Goal: Book appointment/travel/reservation

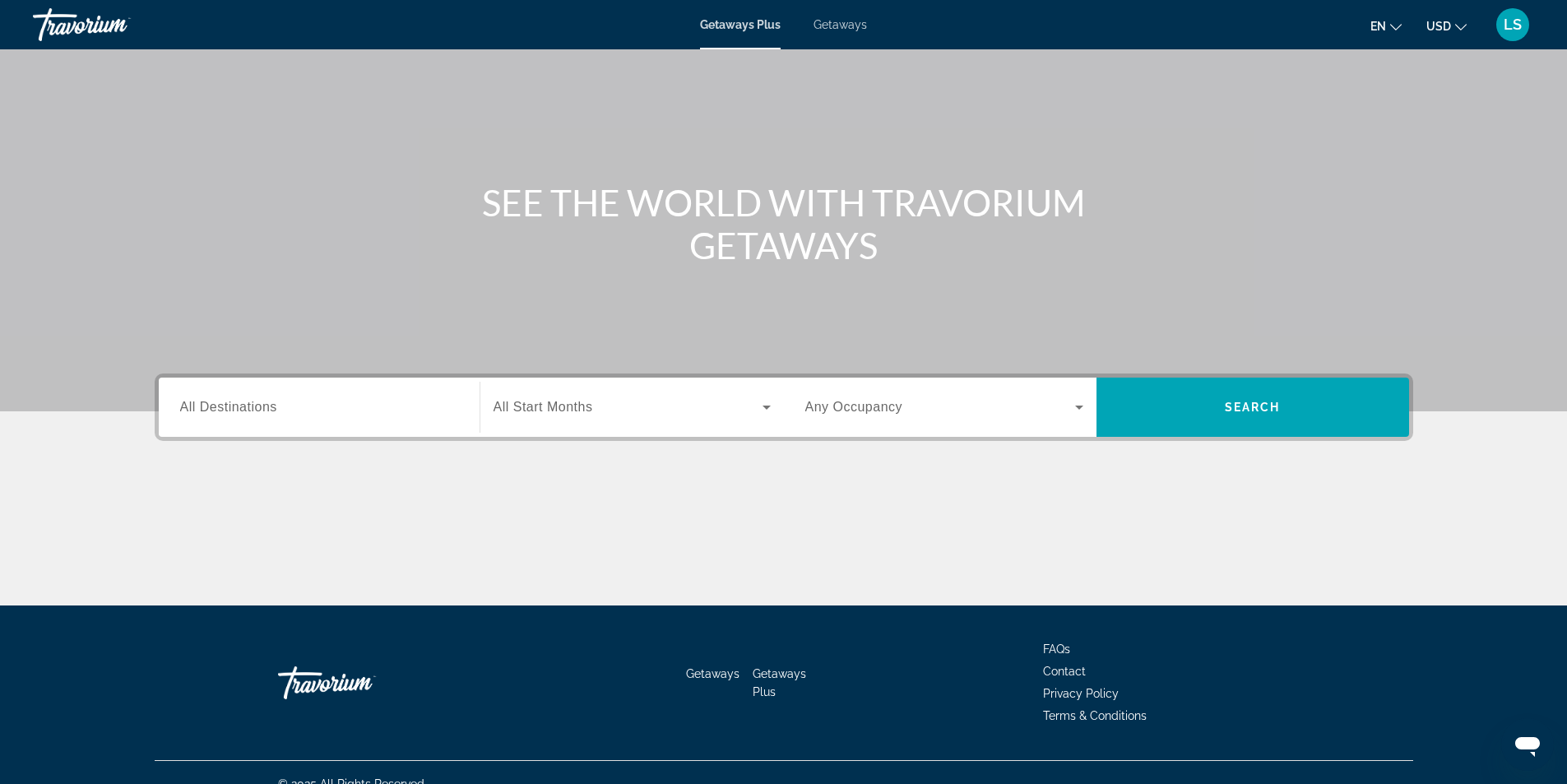
click at [220, 406] on span "All Destinations" at bounding box center [228, 406] width 97 height 14
click at [220, 406] on input "Destination All Destinations" at bounding box center [319, 407] width 278 height 19
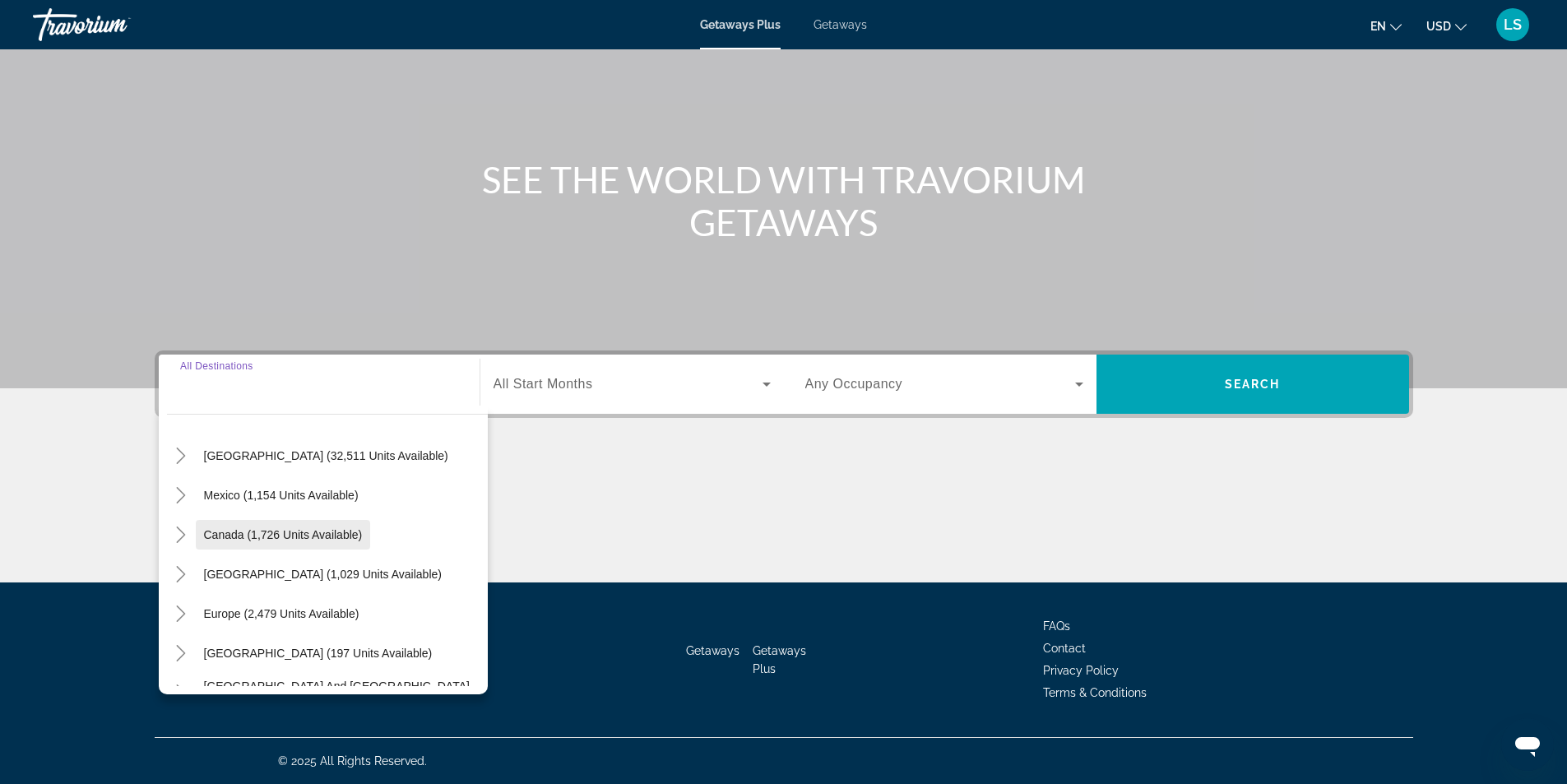
scroll to position [82, 0]
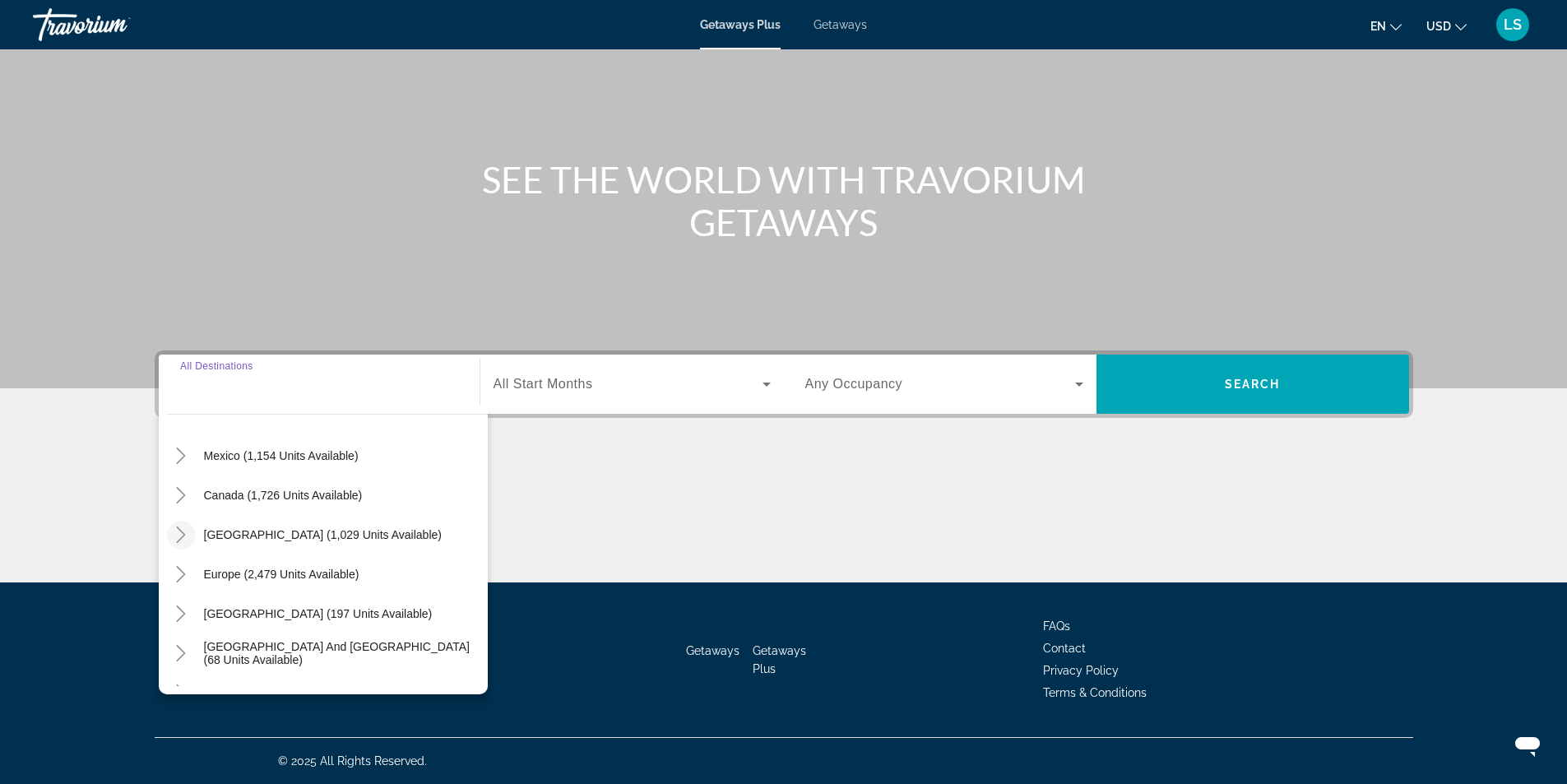
click at [176, 533] on icon "Toggle Caribbean & Atlantic Islands (1,029 units available)" at bounding box center [181, 535] width 17 height 17
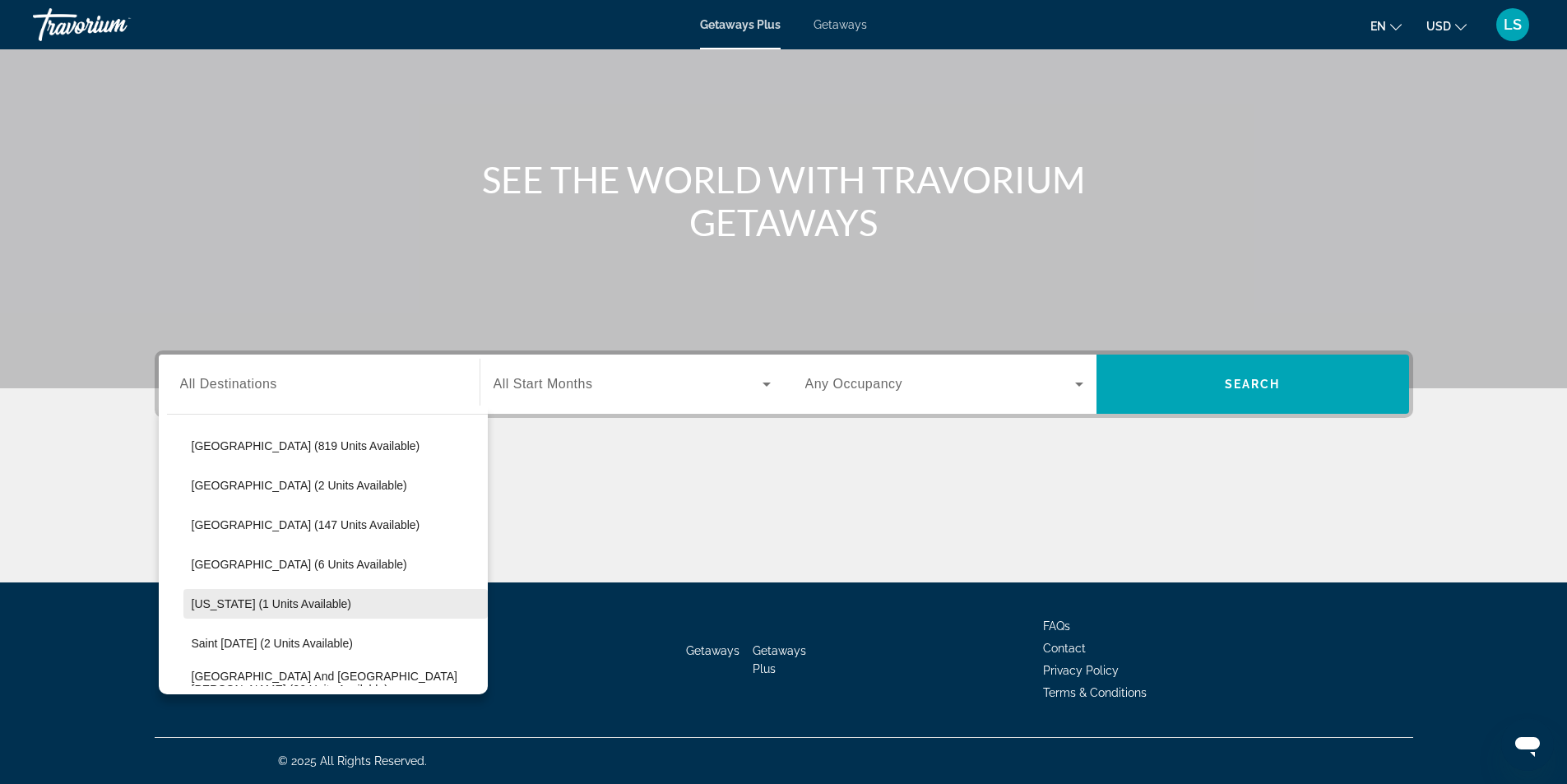
scroll to position [167, 0]
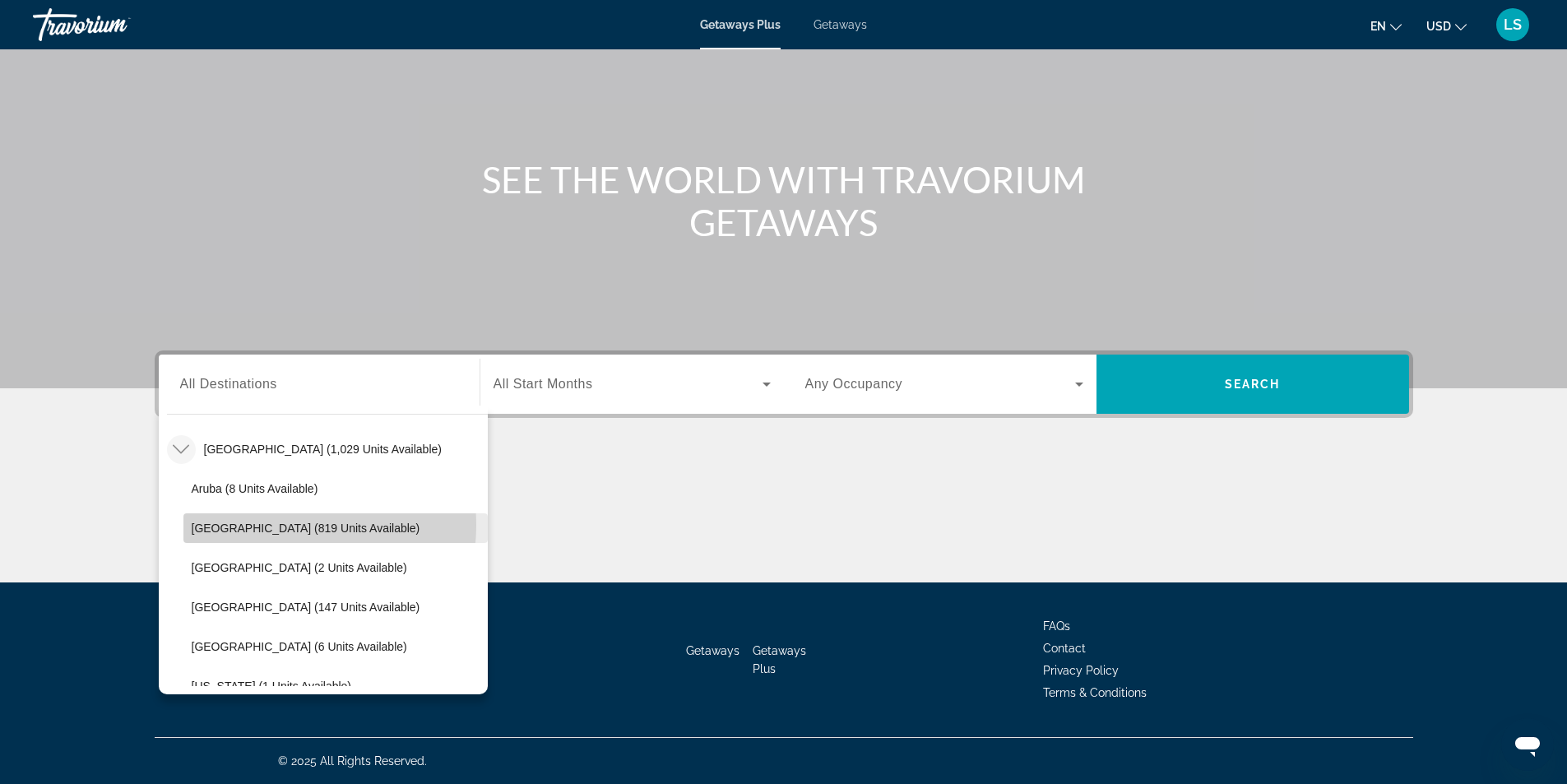
click at [282, 525] on span "[GEOGRAPHIC_DATA] (819 units available)" at bounding box center [306, 528] width 228 height 13
type input "**********"
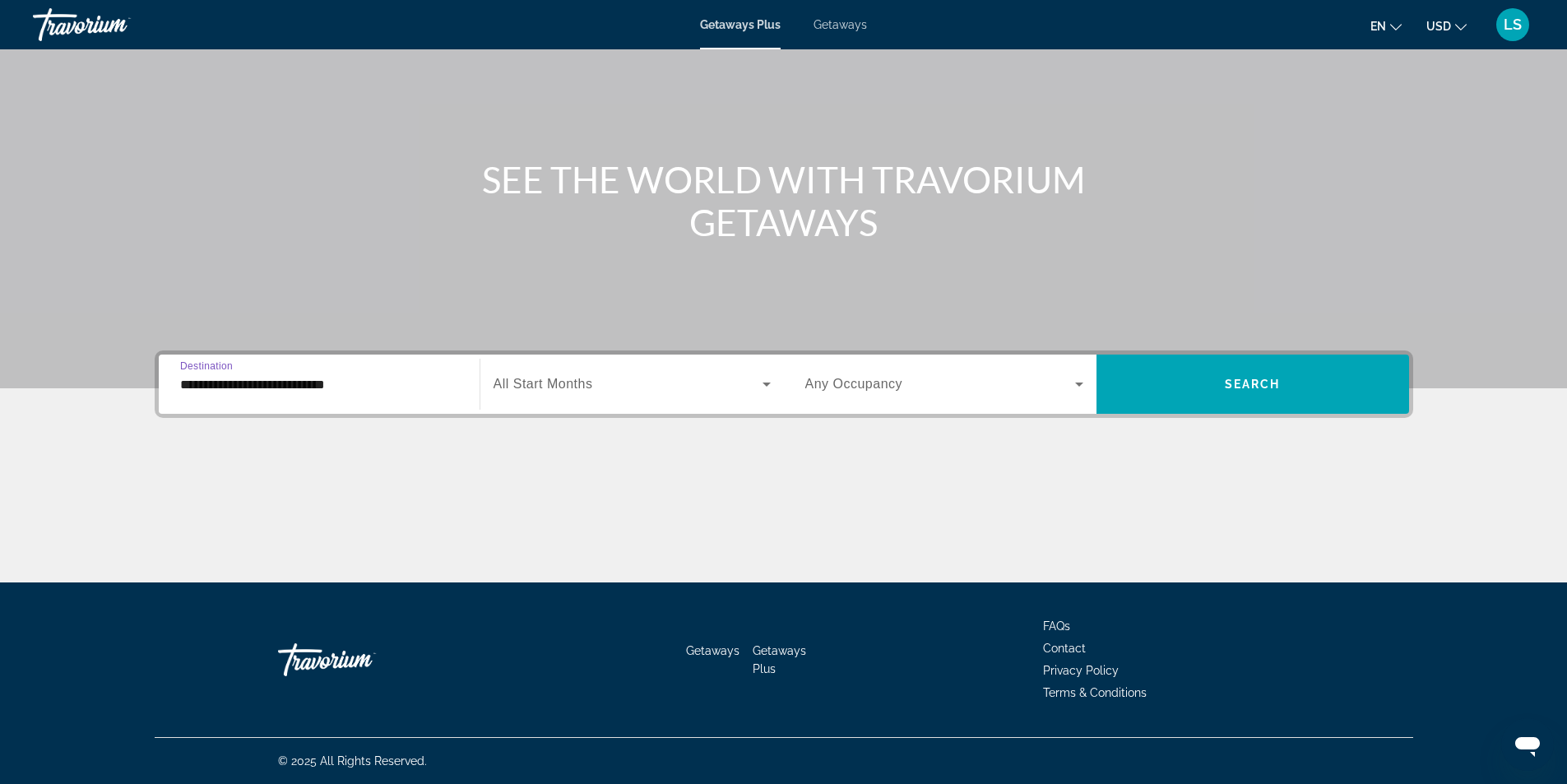
click at [563, 386] on span "All Start Months" at bounding box center [543, 383] width 99 height 14
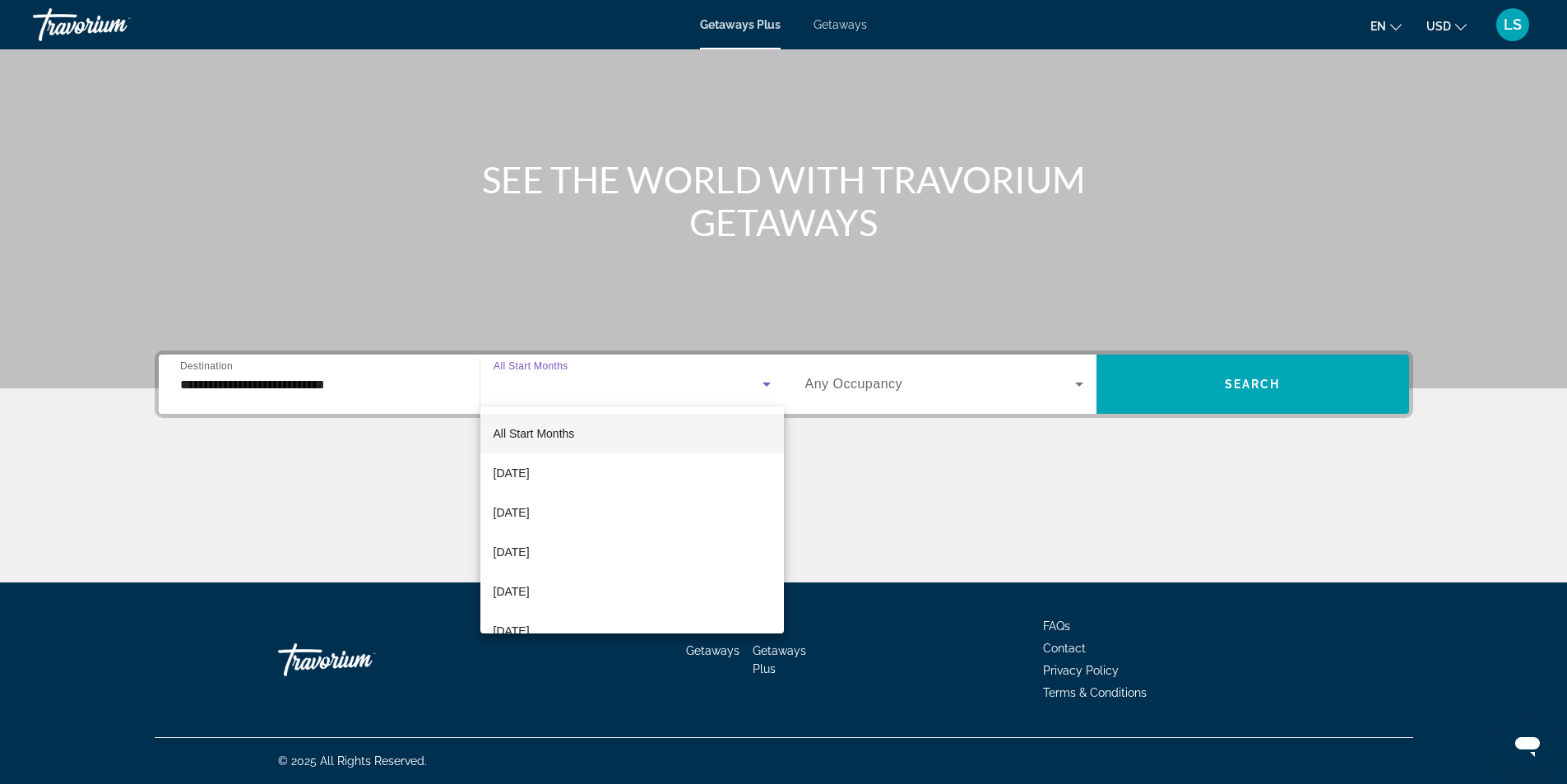
click at [890, 382] on div at bounding box center [784, 392] width 1567 height 784
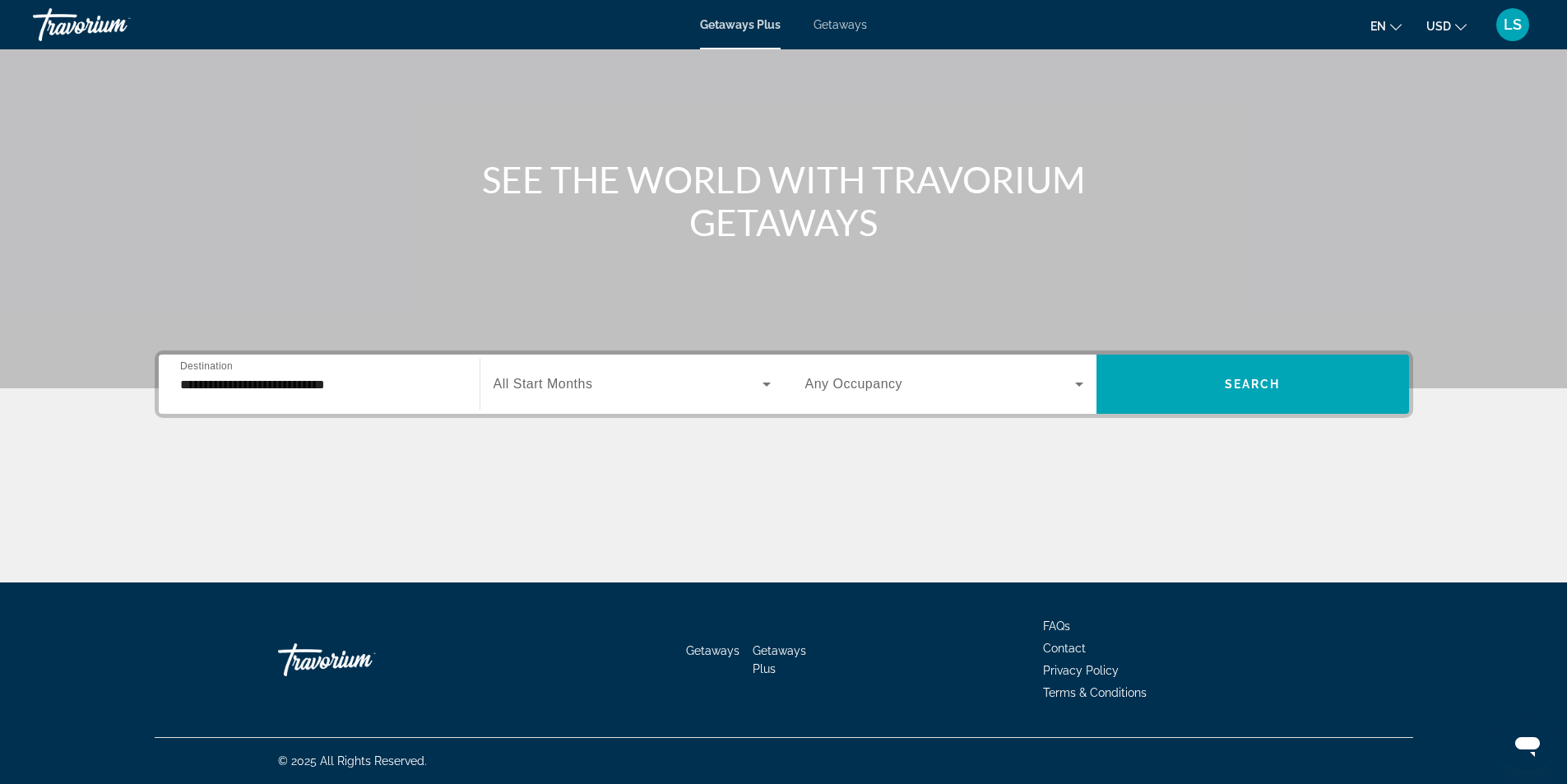
click at [886, 379] on span "Any Occupancy" at bounding box center [854, 383] width 98 height 14
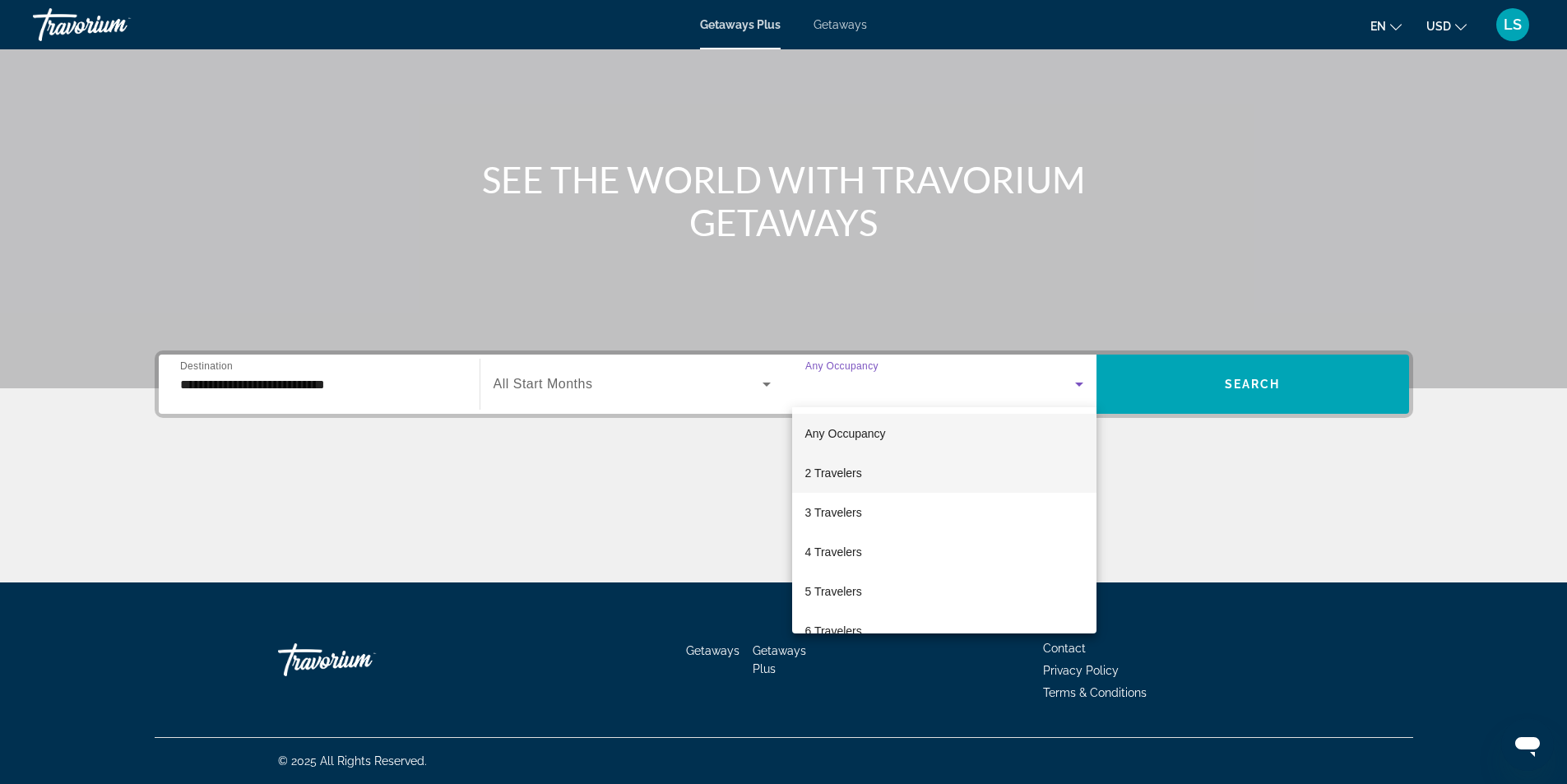
click at [837, 471] on span "2 Travelers" at bounding box center [834, 472] width 57 height 19
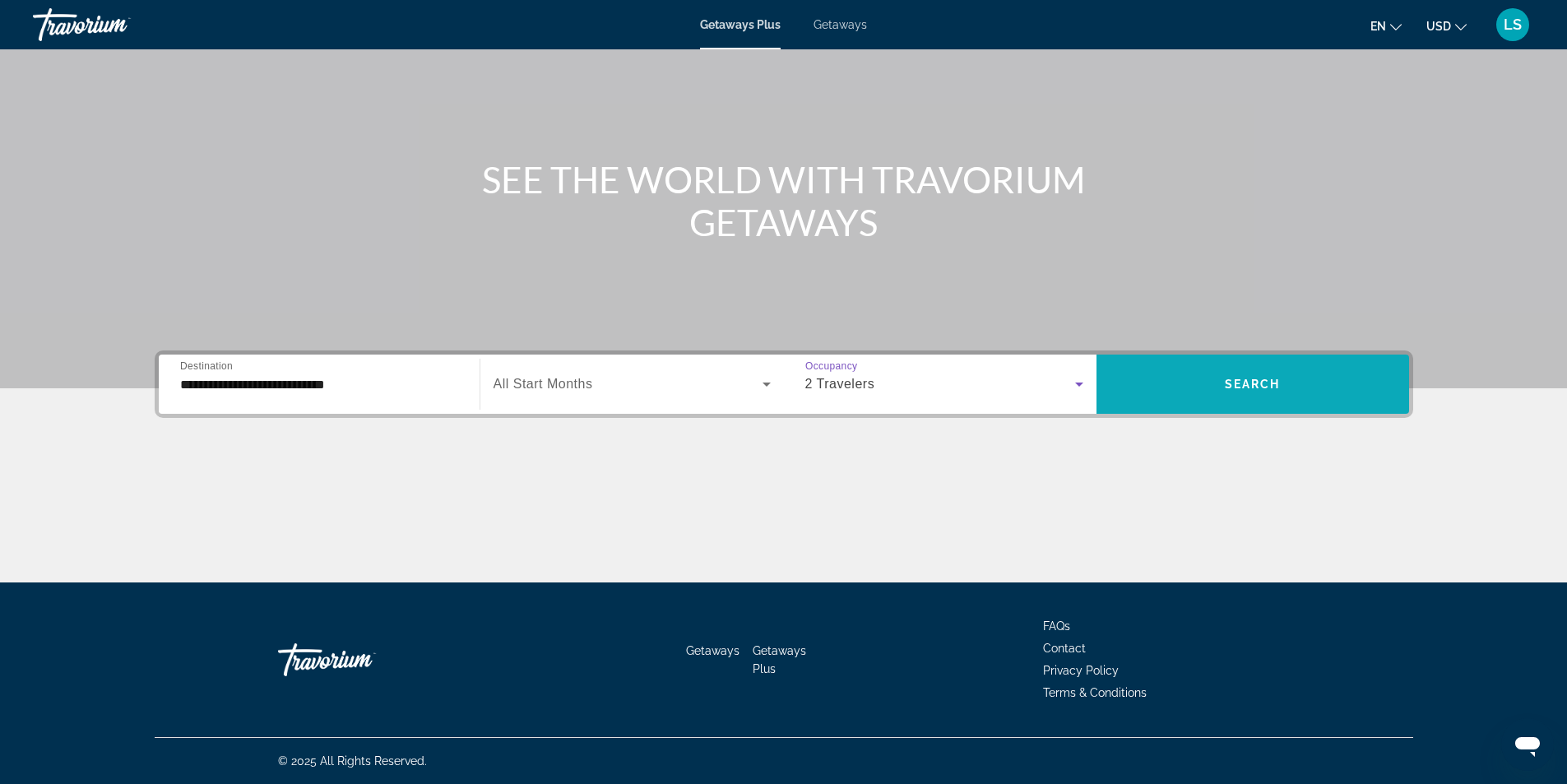
click at [1132, 406] on span "Search widget" at bounding box center [1253, 384] width 313 height 59
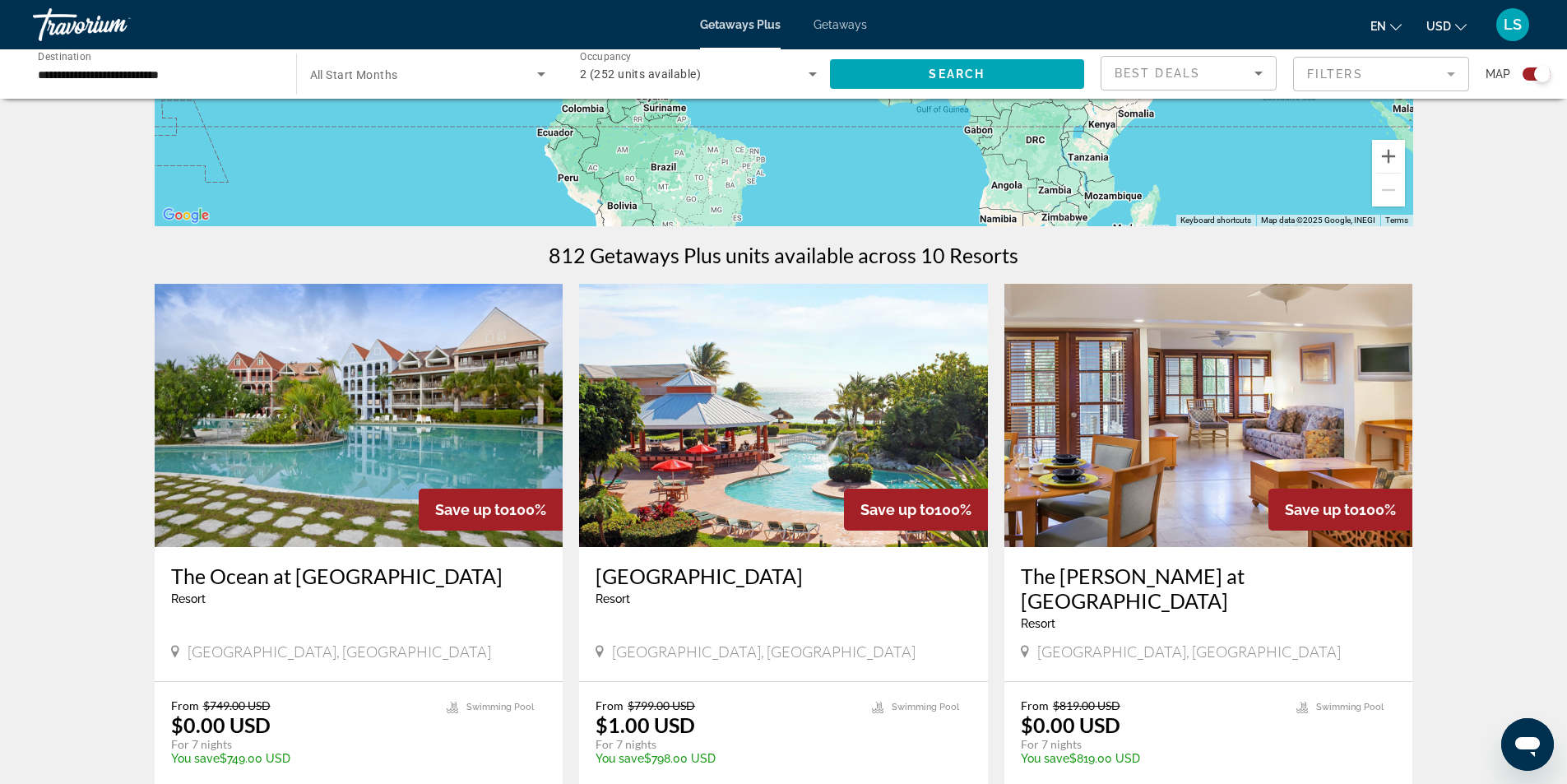
scroll to position [411, 0]
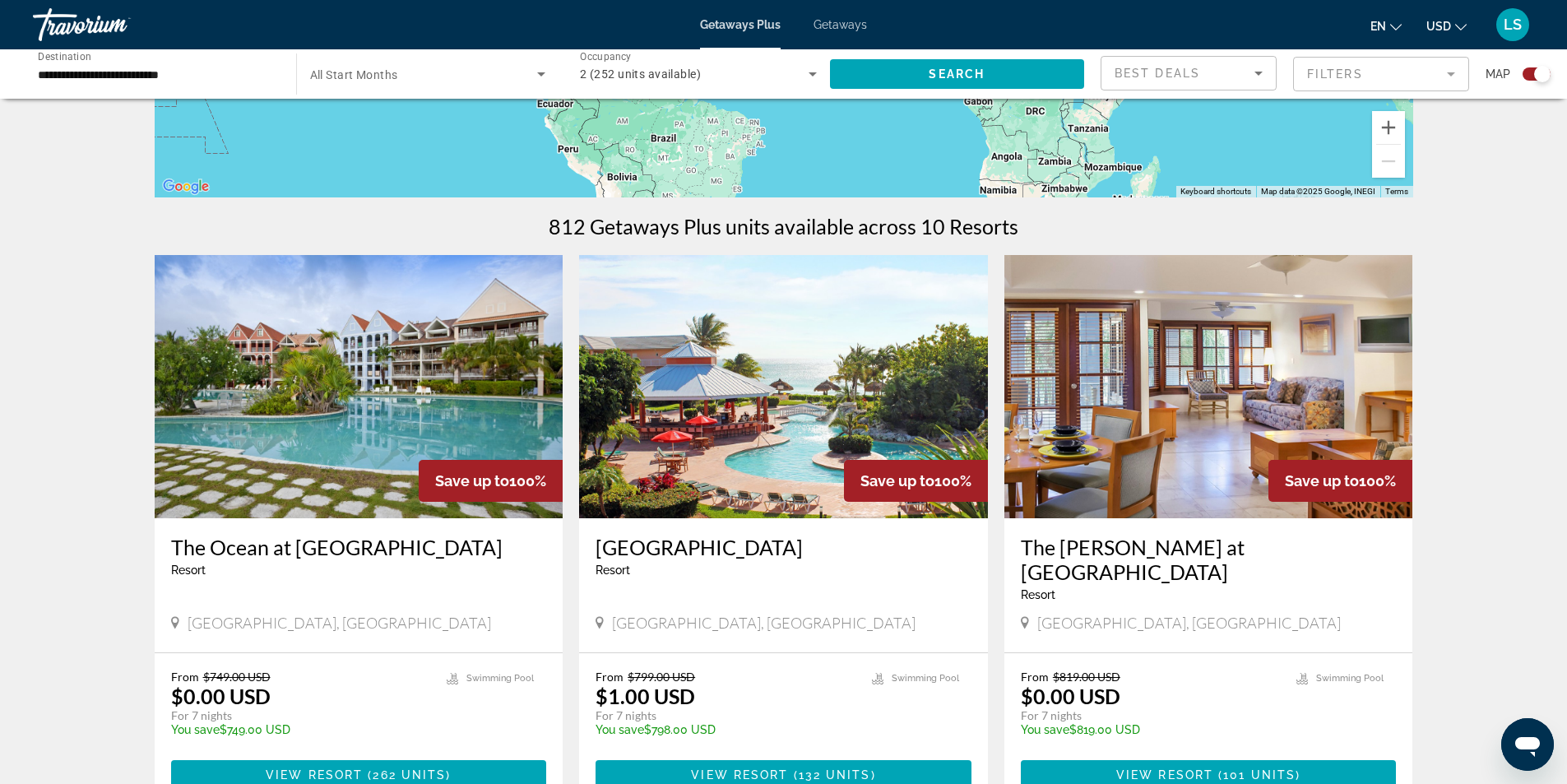
click at [797, 388] on img "Main content" at bounding box center [784, 386] width 409 height 263
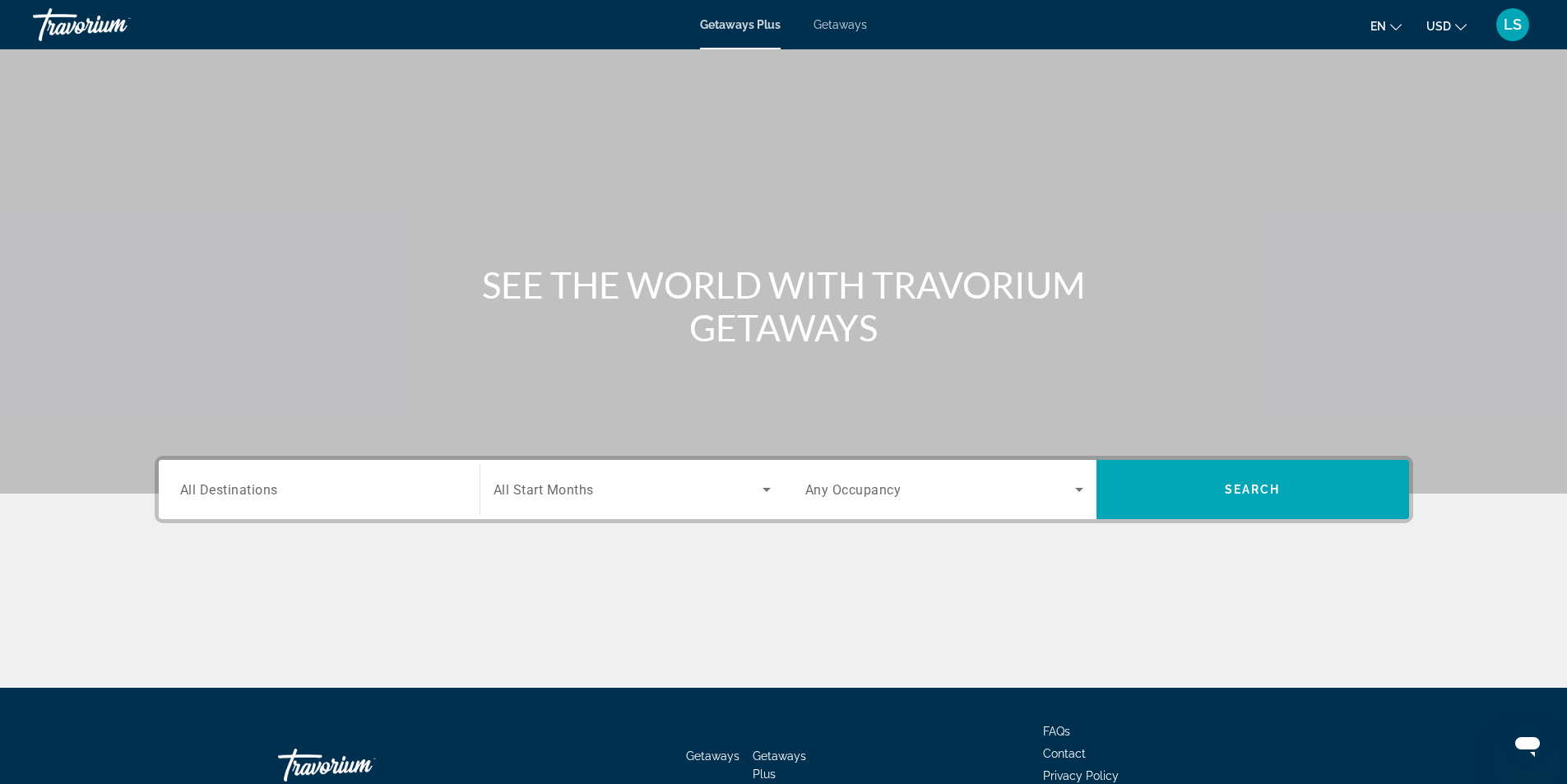
click at [212, 489] on span "All Destinations" at bounding box center [229, 489] width 98 height 16
click at [212, 489] on input "Destination All Destinations" at bounding box center [319, 490] width 278 height 19
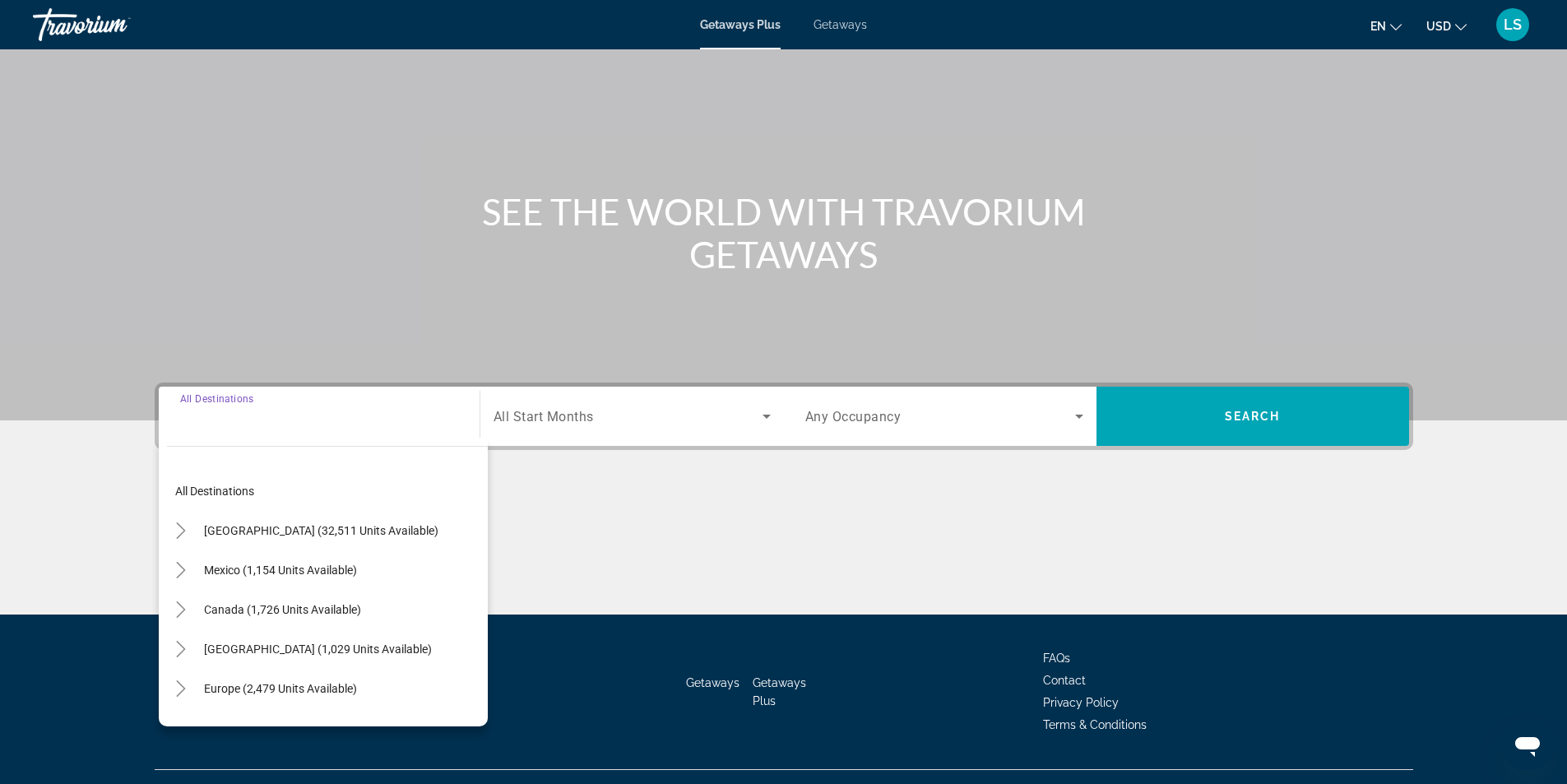
scroll to position [105, 0]
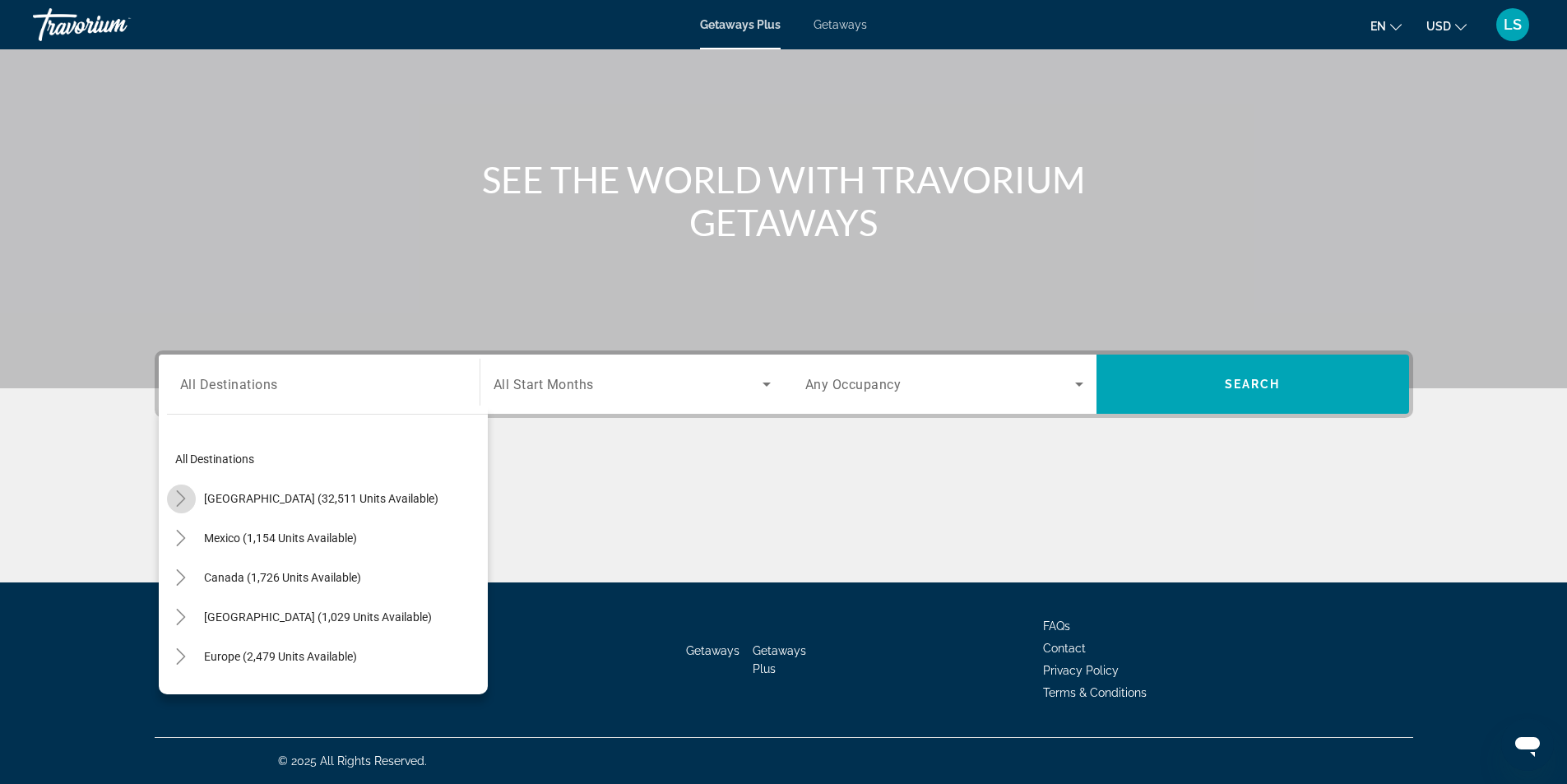
click at [180, 499] on icon "Toggle United States (32,511 units available)" at bounding box center [181, 499] width 17 height 17
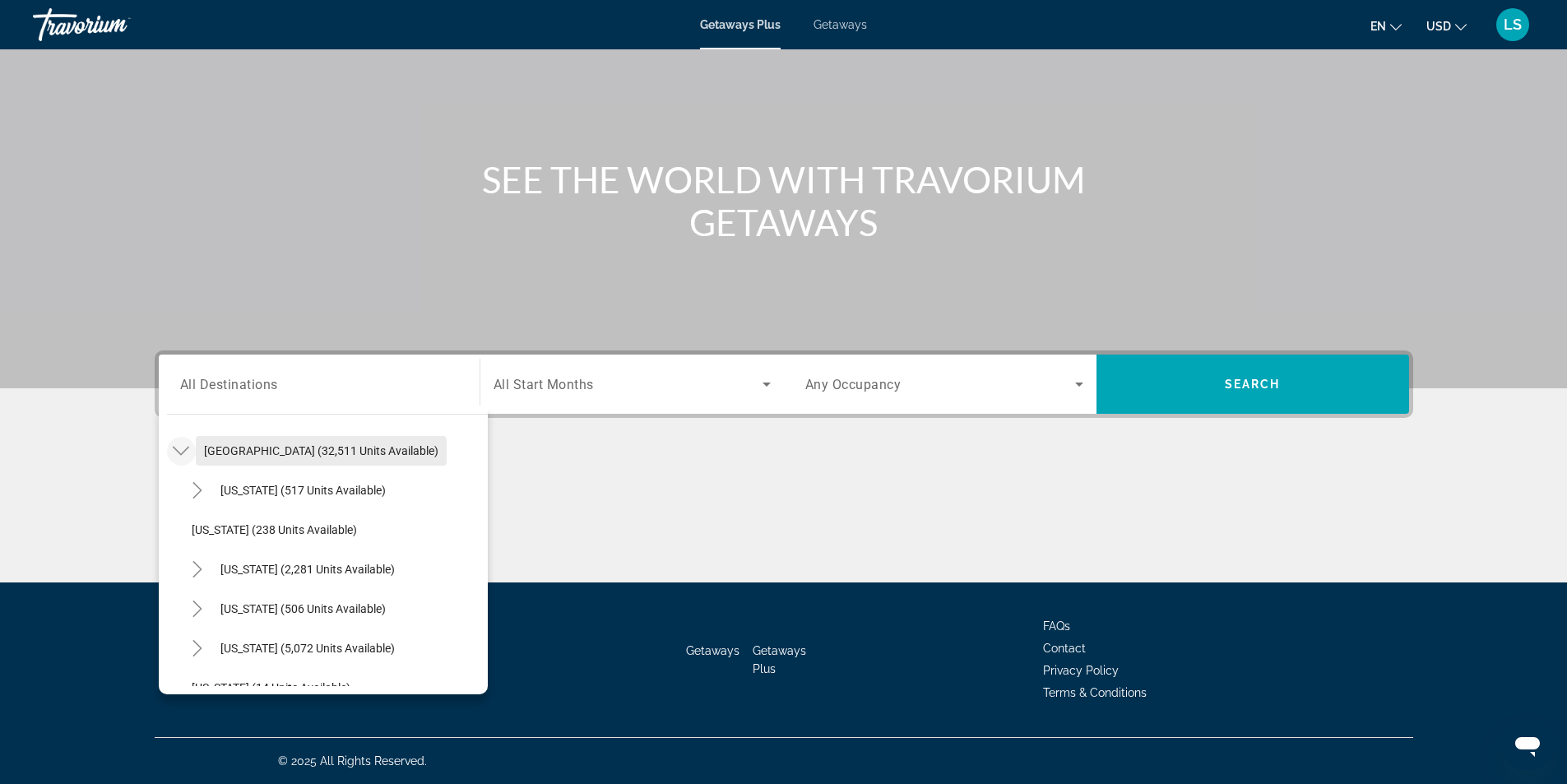
click at [238, 448] on span "[GEOGRAPHIC_DATA] (32,511 units available)" at bounding box center [321, 451] width 235 height 13
type input "**********"
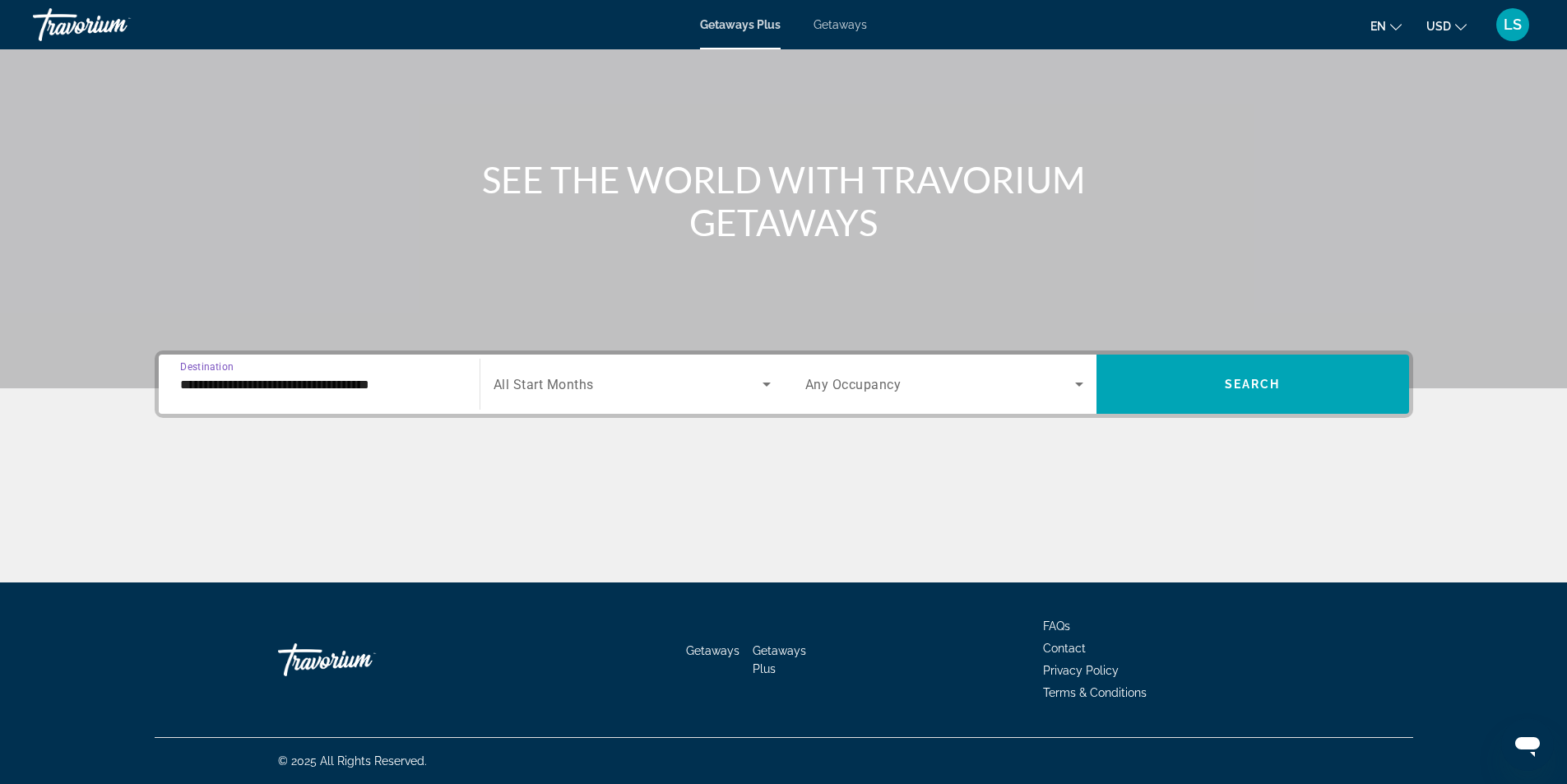
click at [853, 383] on span "Any Occupancy" at bounding box center [853, 384] width 97 height 16
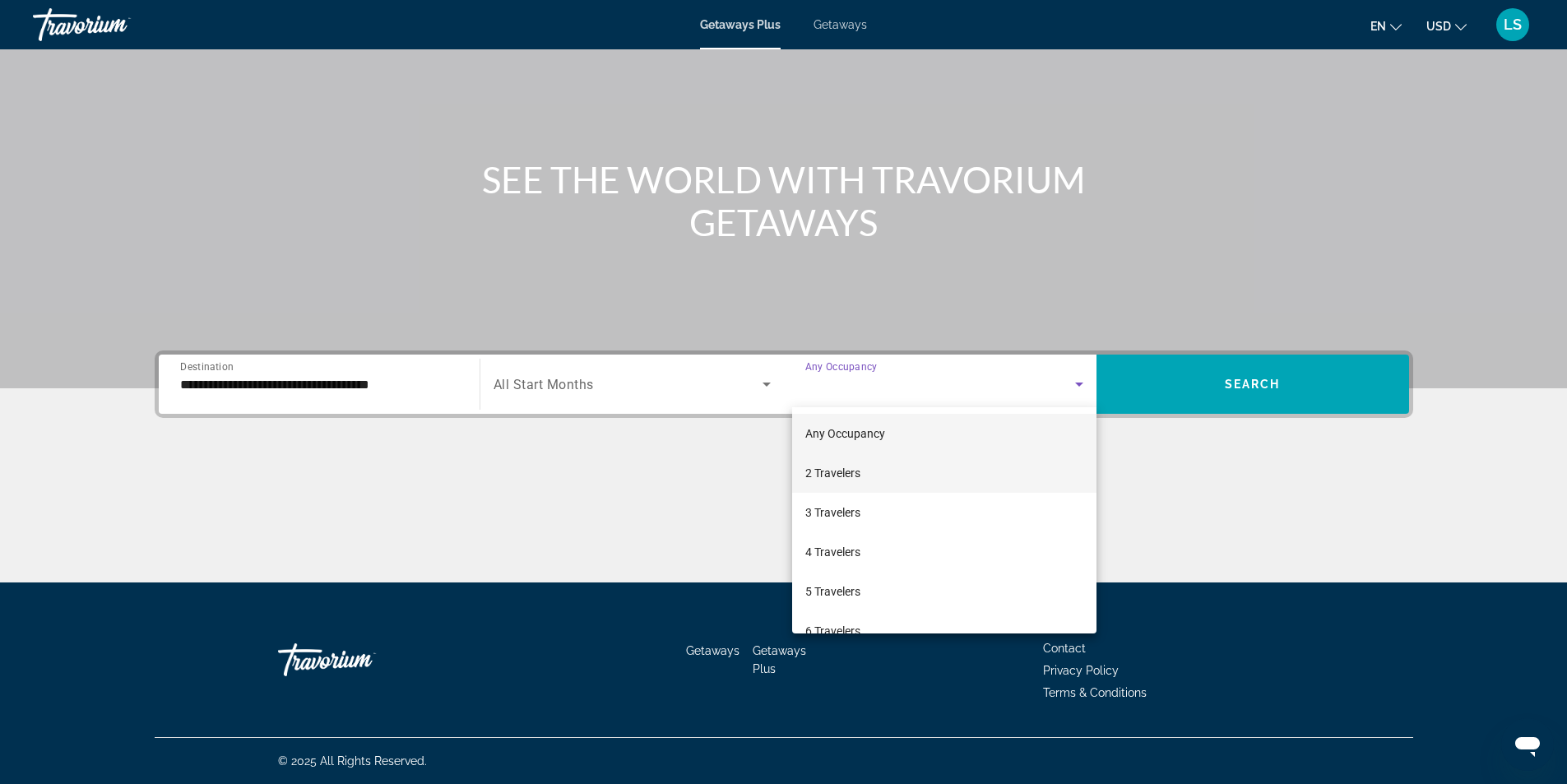
click at [819, 474] on span "2 Travelers" at bounding box center [833, 472] width 55 height 19
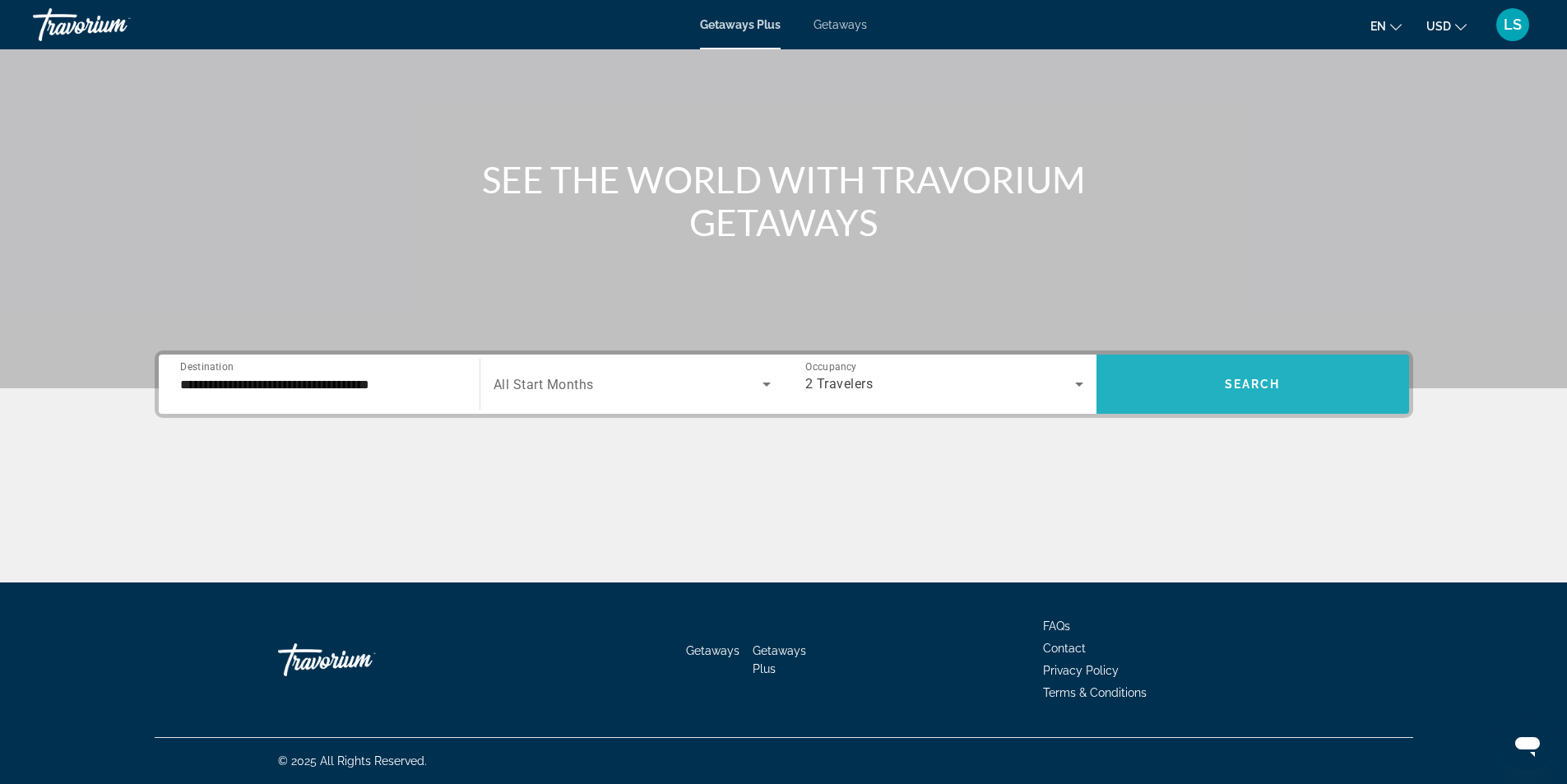
click at [1180, 393] on span "Search widget" at bounding box center [1253, 384] width 313 height 40
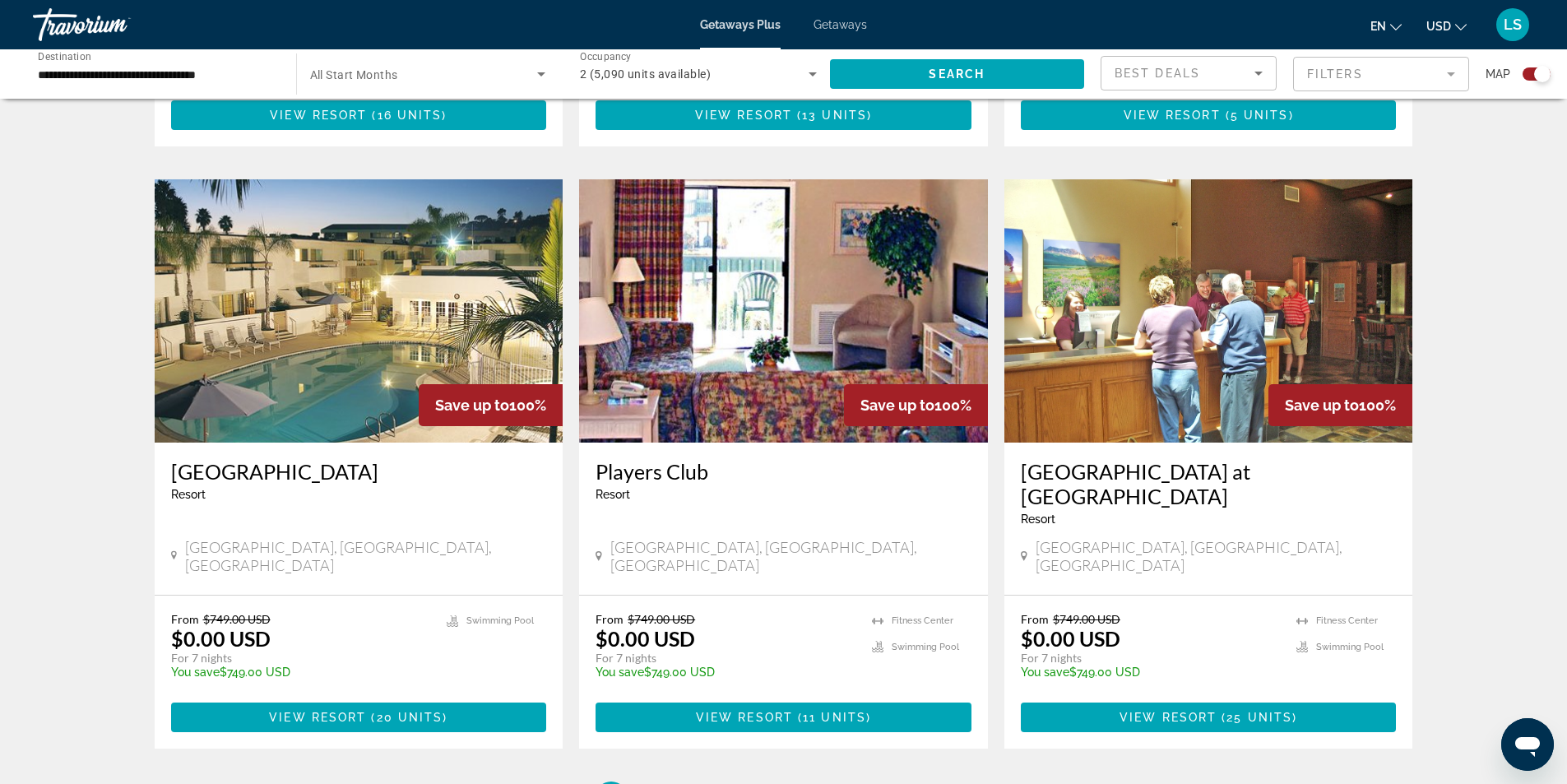
scroll to position [2106, 0]
